Goal: Navigation & Orientation: Go to known website

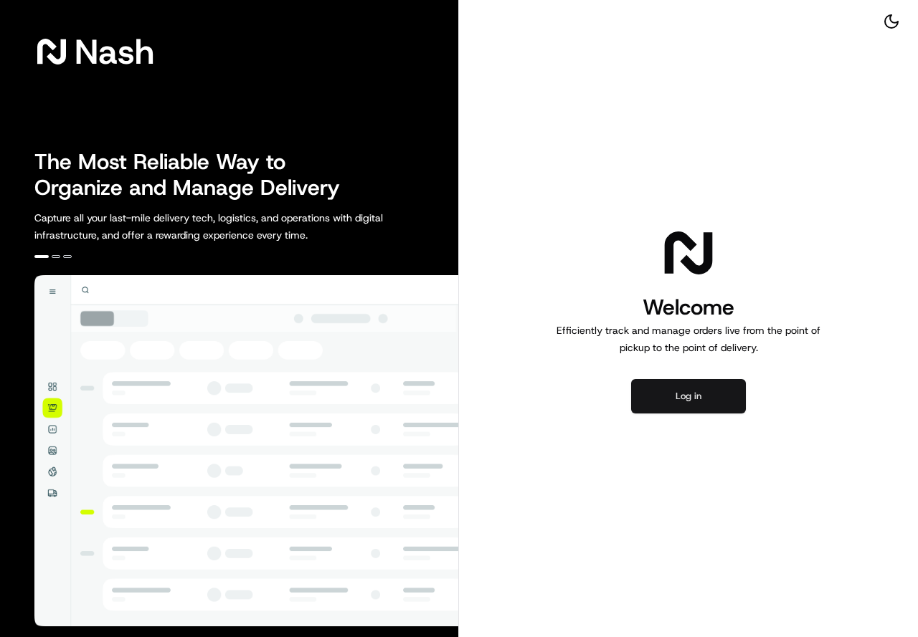
click at [738, 406] on button "Log in" at bounding box center [688, 396] width 115 height 34
